Goal: Task Accomplishment & Management: Manage account settings

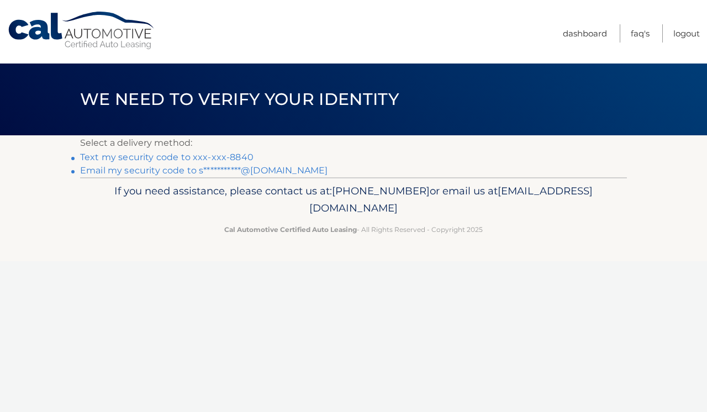
click at [221, 169] on link "**********" at bounding box center [203, 170] width 247 height 10
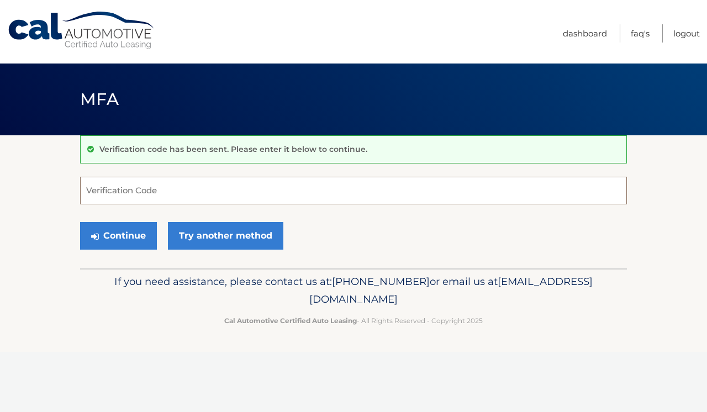
click at [114, 189] on input "Verification Code" at bounding box center [353, 191] width 547 height 28
type input "874179"
click at [118, 235] on button "Continue" at bounding box center [118, 236] width 77 height 28
click at [110, 233] on button "Continue" at bounding box center [118, 236] width 77 height 28
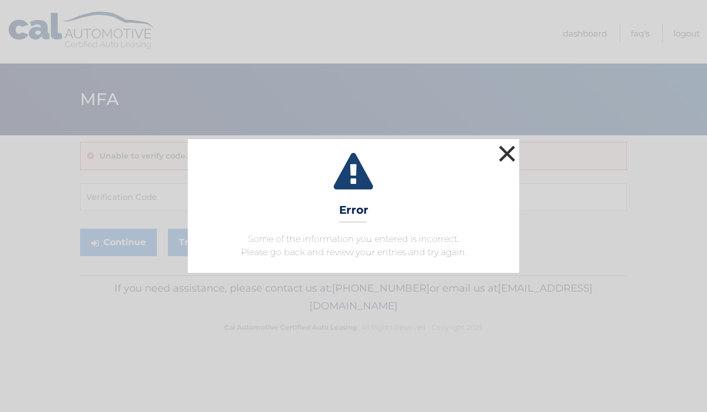
click at [514, 151] on button "×" at bounding box center [507, 154] width 22 height 22
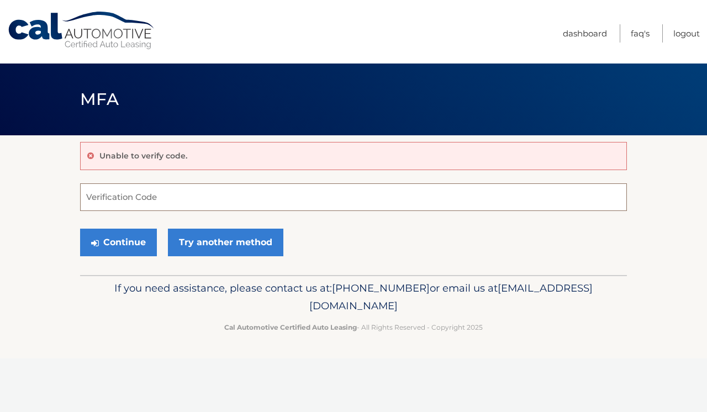
click at [241, 195] on input "Verification Code" at bounding box center [353, 197] width 547 height 28
paste input "874179"
type input "874179"
click at [121, 245] on button "Continue" at bounding box center [118, 243] width 77 height 28
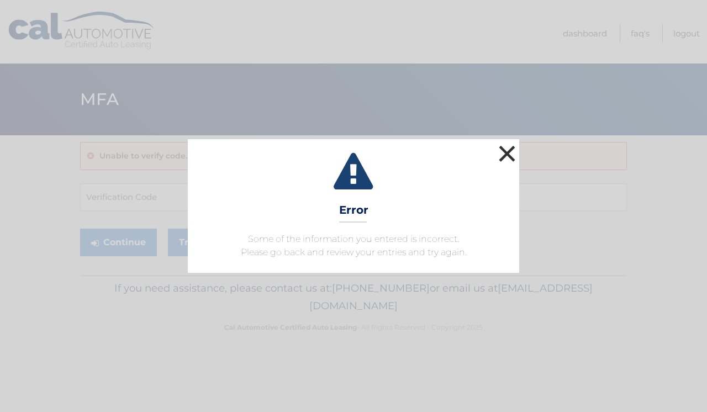
click at [498, 151] on button "×" at bounding box center [507, 154] width 22 height 22
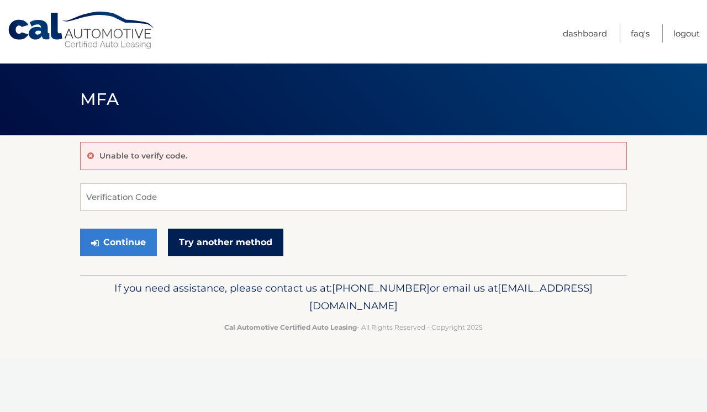
click at [246, 247] on link "Try another method" at bounding box center [225, 243] width 115 height 28
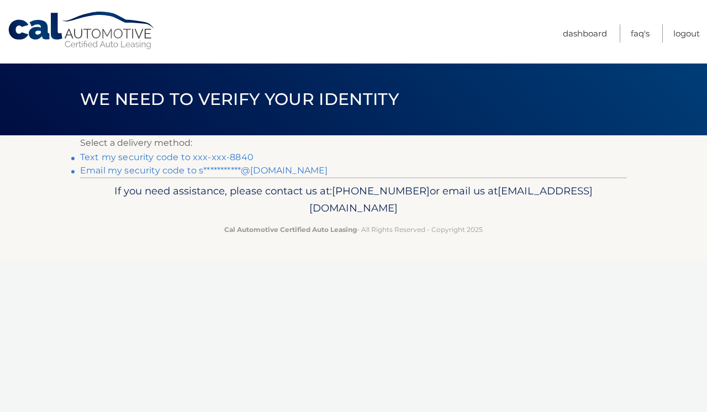
click at [231, 154] on link "Text my security code to xxx-xxx-8840" at bounding box center [166, 157] width 173 height 10
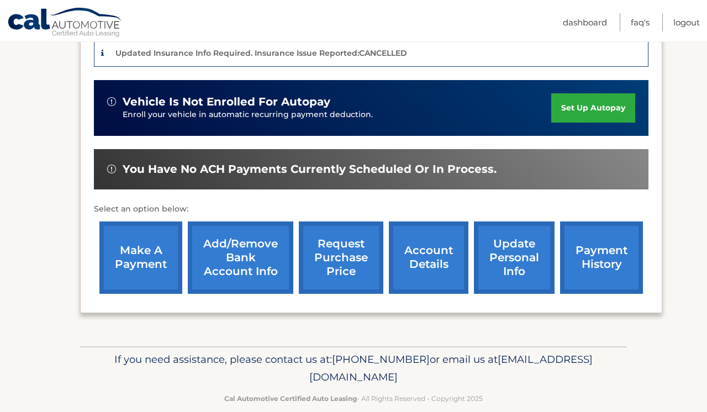
scroll to position [296, 0]
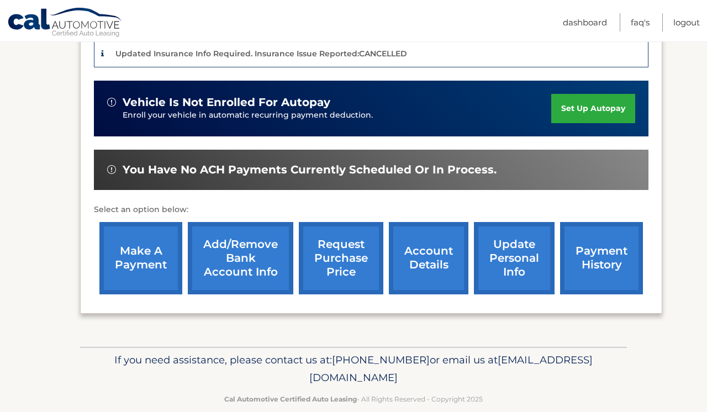
click at [443, 255] on link "account details" at bounding box center [429, 258] width 80 height 72
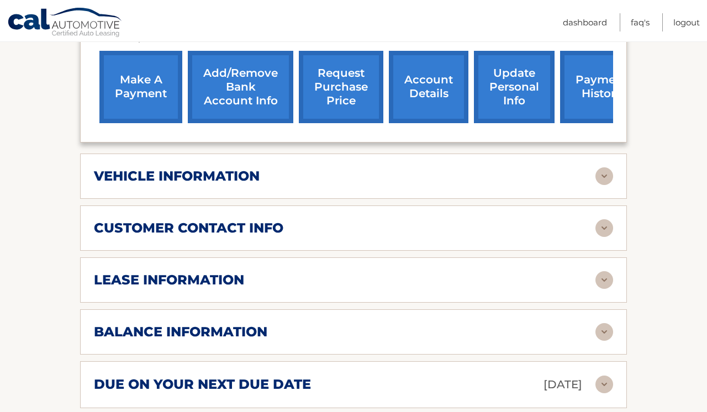
scroll to position [394, 0]
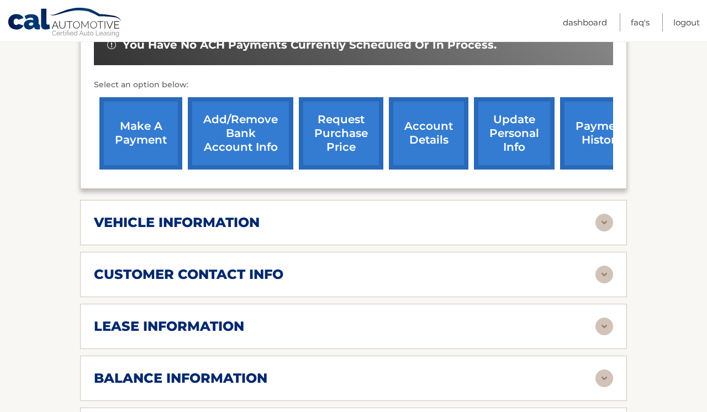
click at [352, 148] on link "request purchase price" at bounding box center [341, 133] width 85 height 72
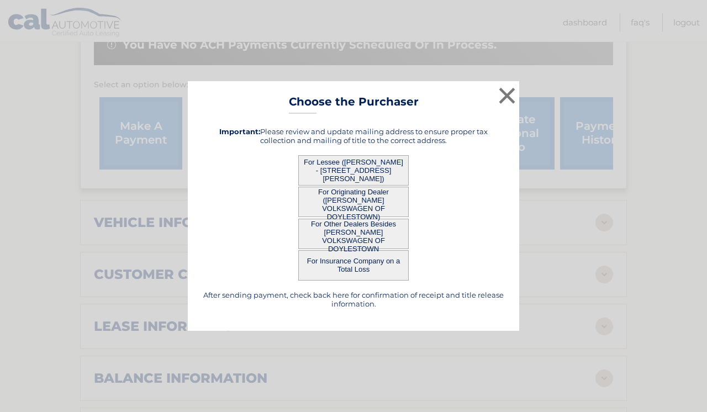
click at [350, 163] on button "For Lessee ([PERSON_NAME] - [STREET_ADDRESS][PERSON_NAME])" at bounding box center [353, 170] width 110 height 30
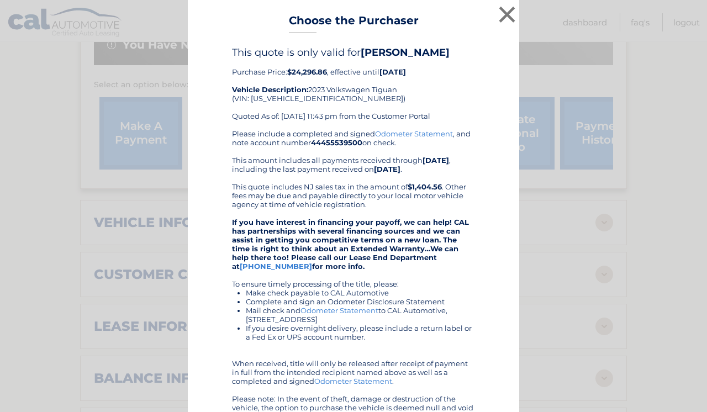
click at [491, 71] on div "This quote is only valid for [PERSON_NAME] Purchase Price: $24,296.86 , effecti…" at bounding box center [354, 274] width 304 height 457
click at [501, 16] on button "×" at bounding box center [507, 14] width 22 height 22
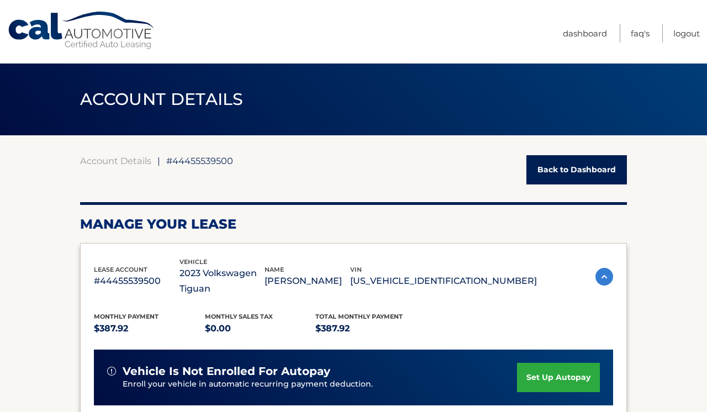
scroll to position [0, 0]
click at [675, 36] on link "Logout" at bounding box center [686, 33] width 27 height 18
